Goal: Information Seeking & Learning: Learn about a topic

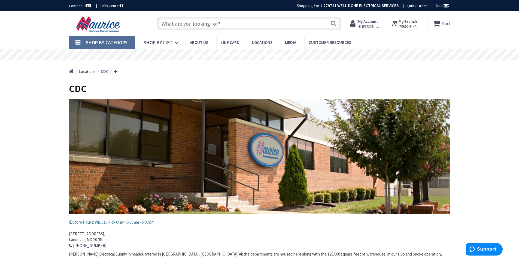
click at [206, 25] on input "text" at bounding box center [249, 24] width 184 height 14
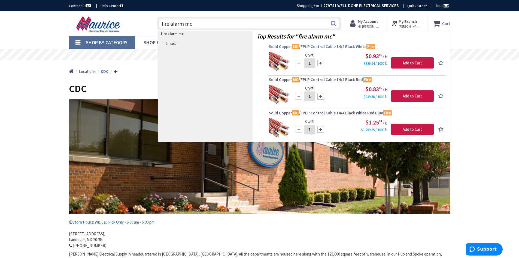
type input "fire alarm mc"
click at [277, 46] on span "Solid Copper MC /FPLP Control Cable 14/2 Black White Fire" at bounding box center [357, 46] width 176 height 5
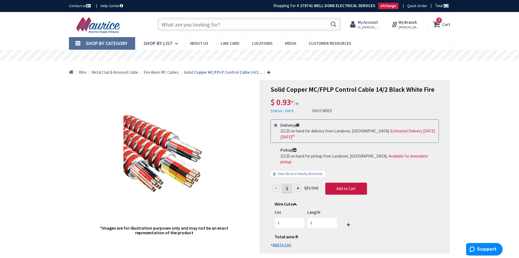
click at [166, 25] on input "text" at bounding box center [249, 24] width 184 height 14
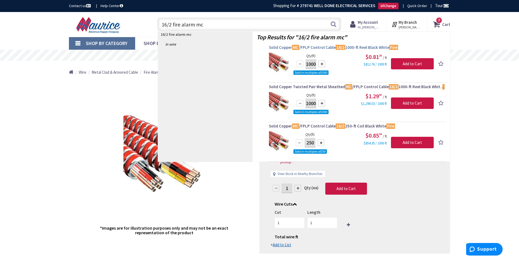
type input "16/2 fire alarm mc"
click at [322, 47] on span "Solid Copper MC /FPLP Control Cable 16/2 1000-ft Reel Black White Fire" at bounding box center [357, 47] width 176 height 5
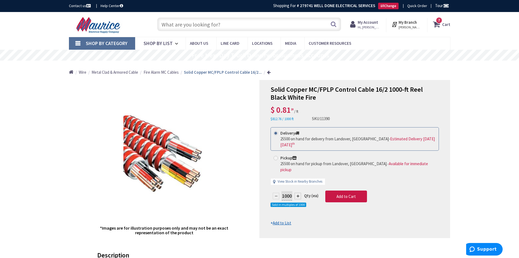
click at [168, 23] on input "text" at bounding box center [249, 24] width 184 height 14
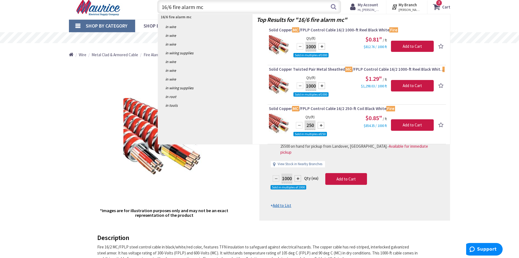
scroll to position [27, 0]
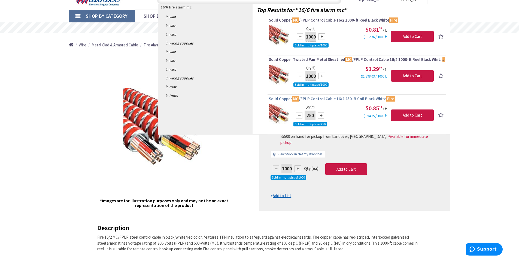
type input "16/6 fire alarm mc"
click at [320, 98] on span "Solid Copper MC /FPLP Control Cable 16/2 250-ft Coil Black White Fire" at bounding box center [357, 98] width 176 height 5
